Goal: Find specific page/section: Find specific page/section

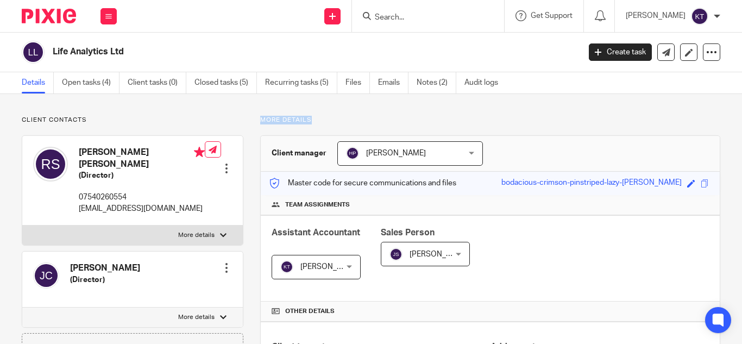
drag, startPoint x: 258, startPoint y: 120, endPoint x: 319, endPoint y: 119, distance: 60.9
click at [319, 119] on p "More details" at bounding box center [490, 120] width 460 height 9
click at [157, 128] on div "Client contacts James Leonard Coleman (Director) Edit contact Create client fro…" at bounding box center [133, 246] width 222 height 261
click at [408, 19] on input "Search" at bounding box center [423, 18] width 98 height 10
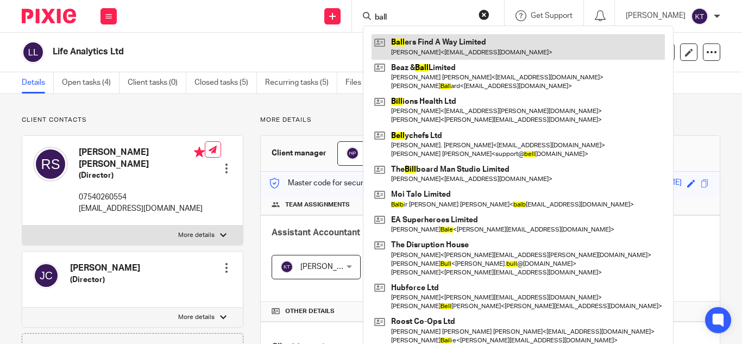
type input "ball"
click at [426, 51] on link at bounding box center [518, 46] width 293 height 25
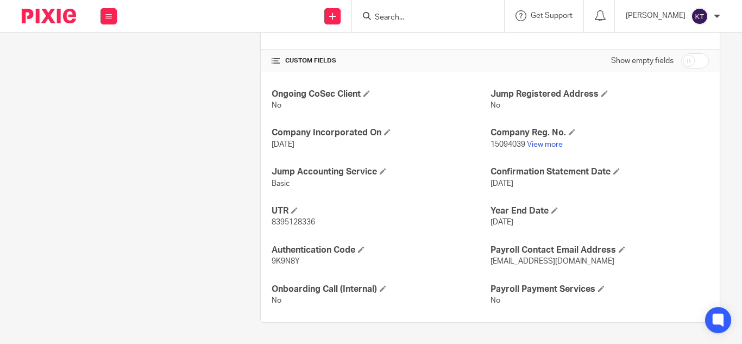
scroll to position [359, 0]
click at [536, 145] on link "View more" at bounding box center [545, 144] width 36 height 8
click at [441, 20] on input "Search" at bounding box center [423, 18] width 98 height 10
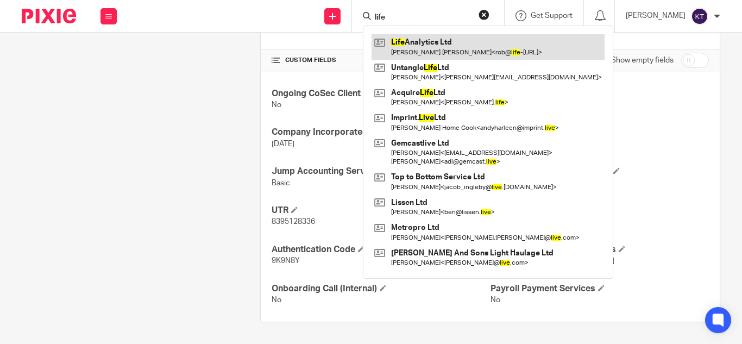
type input "life"
click at [431, 49] on link at bounding box center [488, 46] width 233 height 25
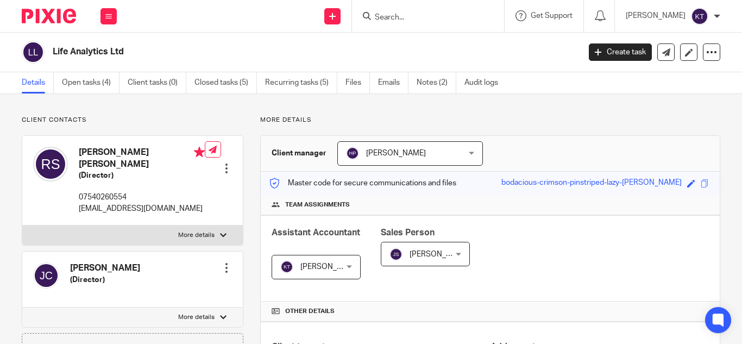
scroll to position [287, 0]
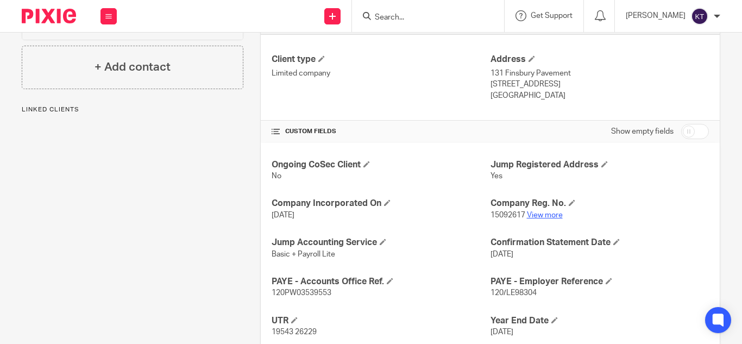
click at [538, 216] on link "View more" at bounding box center [545, 215] width 36 height 8
